Goal: Task Accomplishment & Management: Complete application form

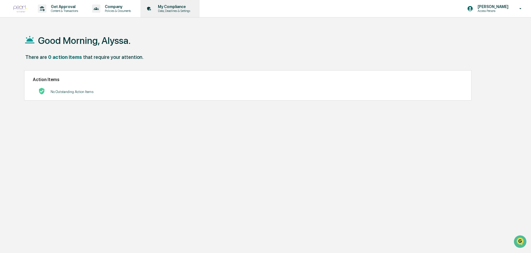
click at [171, 12] on p "Data, Deadlines & Settings" at bounding box center [172, 11] width 39 height 4
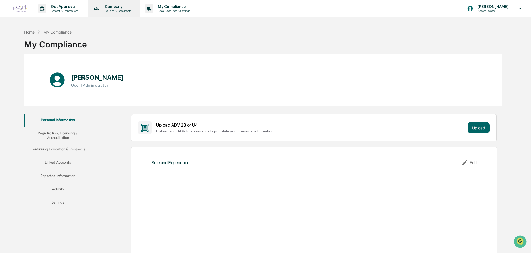
click at [112, 11] on p "Policies & Documents" at bounding box center [116, 11] width 33 height 4
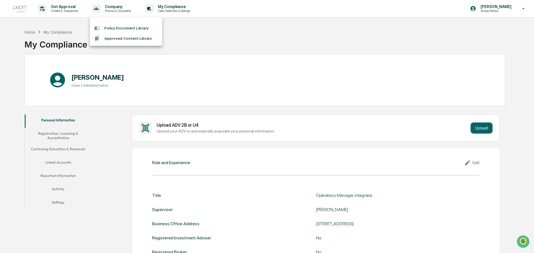
click at [67, 9] on div at bounding box center [267, 126] width 534 height 253
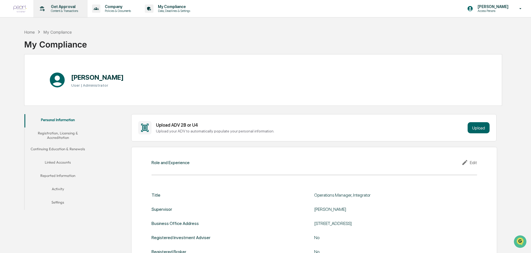
click at [67, 6] on p "Get Approval" at bounding box center [63, 6] width 34 height 4
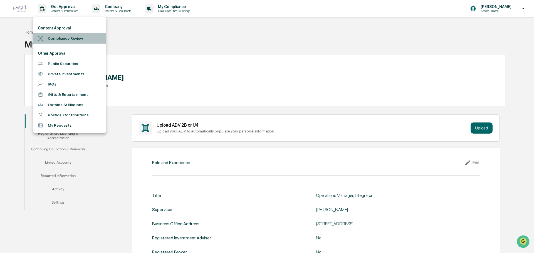
click at [58, 41] on li "Compliance Review" at bounding box center [69, 38] width 72 height 10
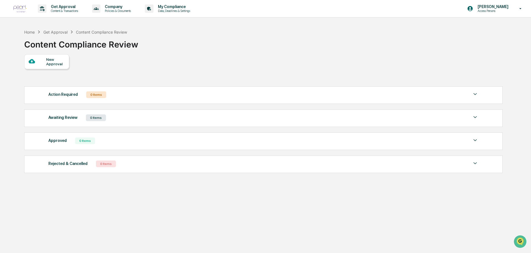
click at [63, 97] on div "Action Required" at bounding box center [62, 94] width 29 height 7
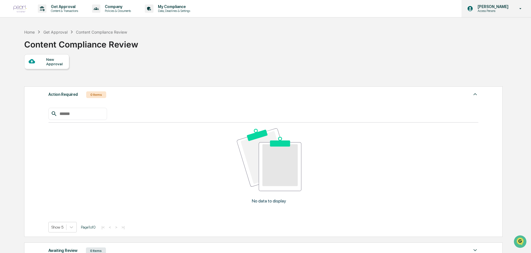
click at [497, 9] on p "[PERSON_NAME]" at bounding box center [492, 6] width 38 height 4
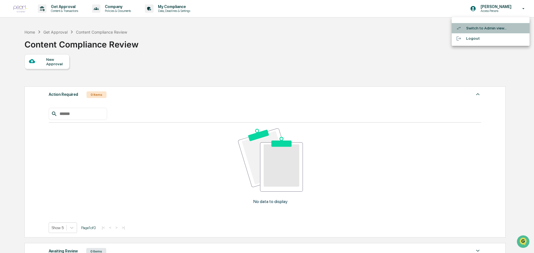
click at [477, 28] on li "Switch to Admin view..." at bounding box center [490, 28] width 78 height 10
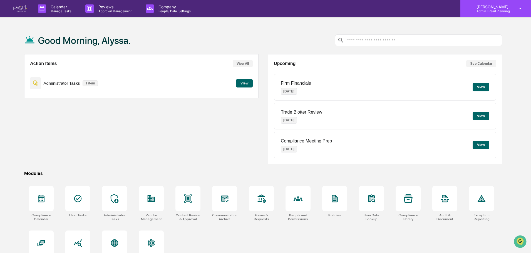
click at [517, 14] on div "[PERSON_NAME] Admin • Pearl Planning" at bounding box center [495, 8] width 71 height 17
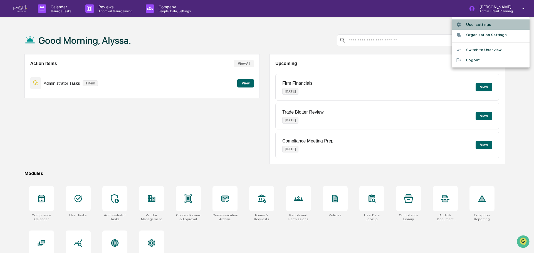
click at [485, 23] on li "User settings" at bounding box center [490, 24] width 78 height 10
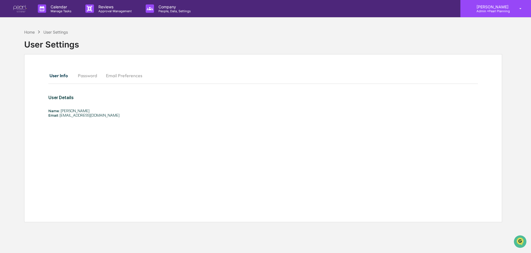
click at [490, 9] on p "Admin • Pearl Planning" at bounding box center [491, 11] width 39 height 4
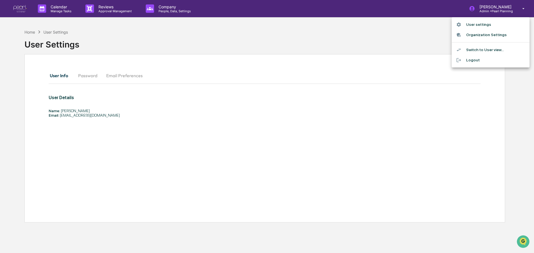
click at [486, 48] on li "Switch to User view..." at bounding box center [490, 50] width 78 height 10
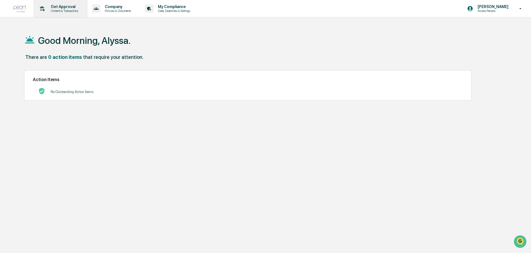
click at [60, 9] on p "Content & Transactions" at bounding box center [63, 11] width 34 height 4
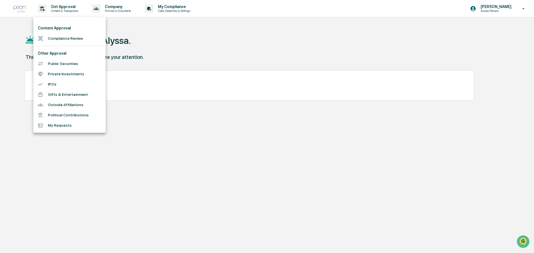
click at [68, 38] on li "Compliance Review" at bounding box center [69, 38] width 72 height 10
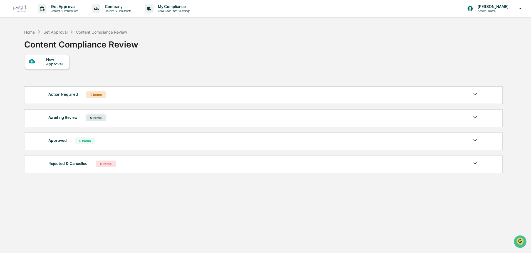
click at [52, 62] on div "New Approval" at bounding box center [55, 61] width 19 height 9
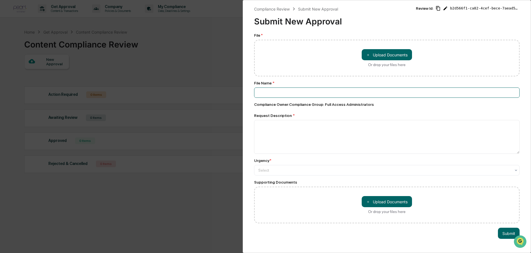
click at [271, 91] on input at bounding box center [386, 93] width 265 height 10
click at [275, 130] on textarea at bounding box center [386, 137] width 265 height 34
click at [285, 168] on div at bounding box center [384, 171] width 253 height 6
click at [252, 180] on div "Compliance Review Submit New Approval Submit New Approval Review Id: b2d566f1-c…" at bounding box center [387, 126] width 288 height 253
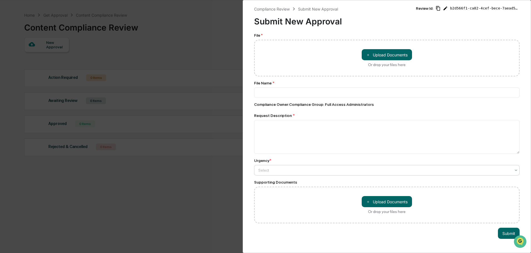
scroll to position [26, 0]
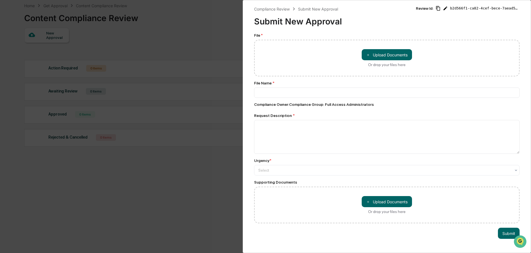
click at [218, 198] on div "Compliance Review Submit New Approval Submit New Approval Review Id: b2d566f1-c…" at bounding box center [265, 126] width 531 height 253
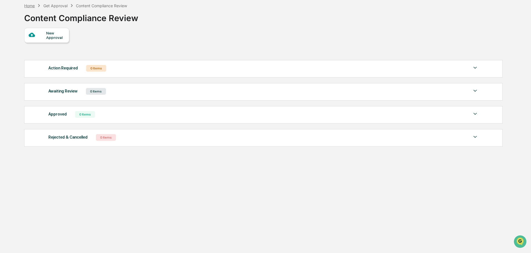
click at [31, 6] on div "Home" at bounding box center [29, 5] width 11 height 5
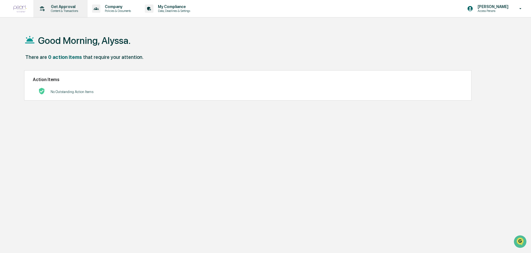
click at [63, 11] on p "Content & Transactions" at bounding box center [63, 11] width 34 height 4
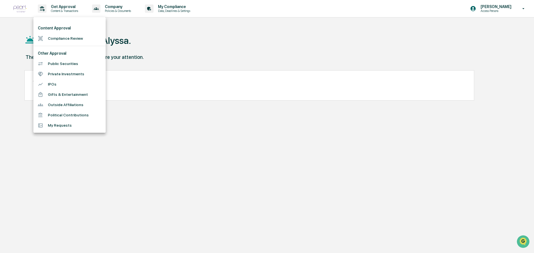
click at [72, 37] on li "Compliance Review" at bounding box center [69, 38] width 72 height 10
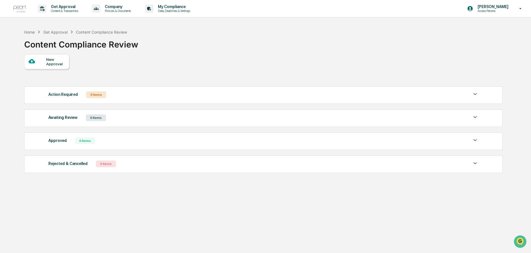
click at [34, 59] on icon at bounding box center [32, 61] width 6 height 6
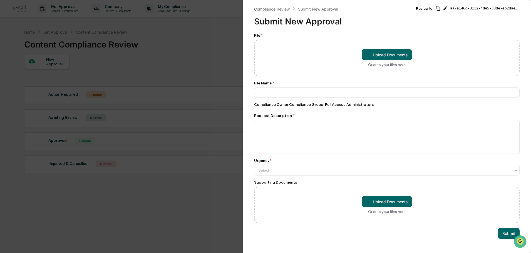
click at [220, 43] on div "Compliance Review Submit New Approval Submit New Approval Review Id: aa7a146d-3…" at bounding box center [265, 126] width 531 height 253
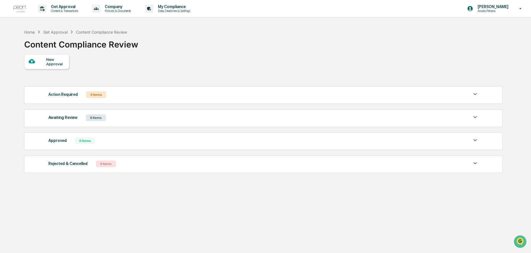
click at [24, 7] on img at bounding box center [19, 9] width 13 height 8
